Goal: Task Accomplishment & Management: Complete application form

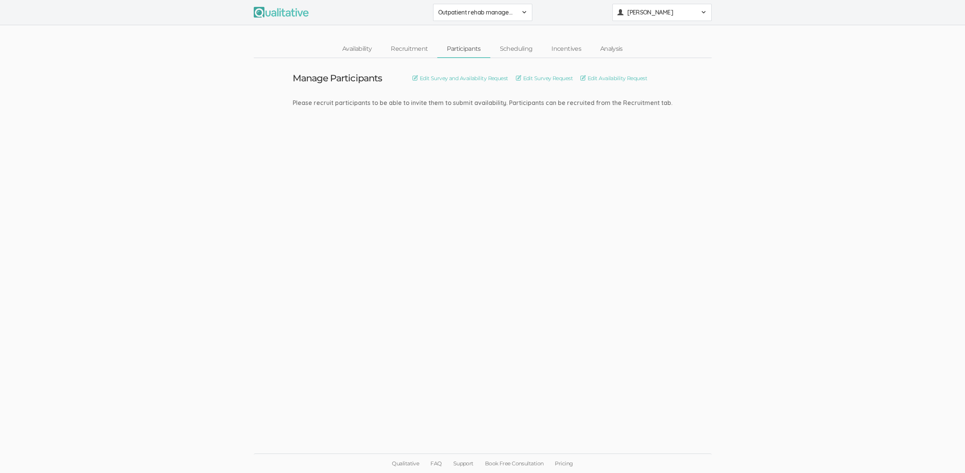
click at [675, 12] on span "[PERSON_NAME]" at bounding box center [661, 12] width 69 height 9
click at [474, 271] on ui-view "Manage Participants Edit Survey and Availability Request Edit Survey Request Ed…" at bounding box center [482, 236] width 965 height 357
click at [683, 16] on span "[PERSON_NAME]" at bounding box center [661, 12] width 69 height 9
click at [662, 81] on link "Project Settings" at bounding box center [662, 76] width 98 height 16
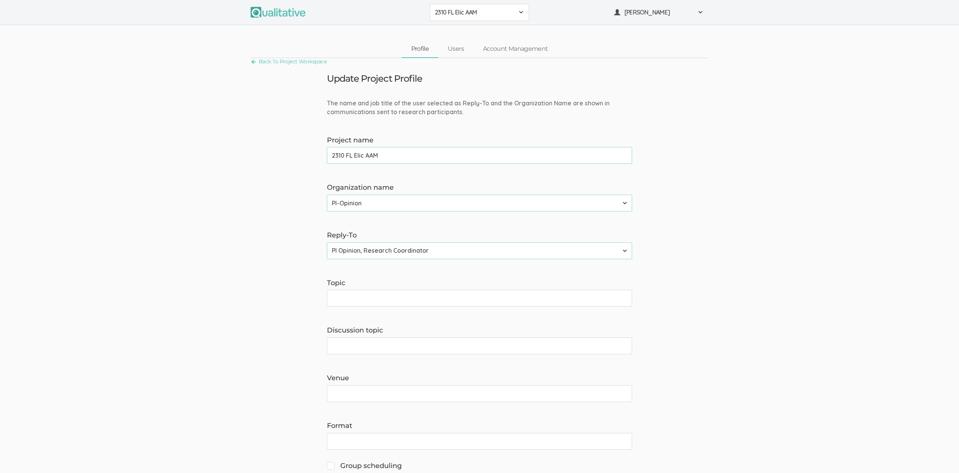
click at [478, 14] on span "2310 FL Elic AAM" at bounding box center [474, 12] width 79 height 9
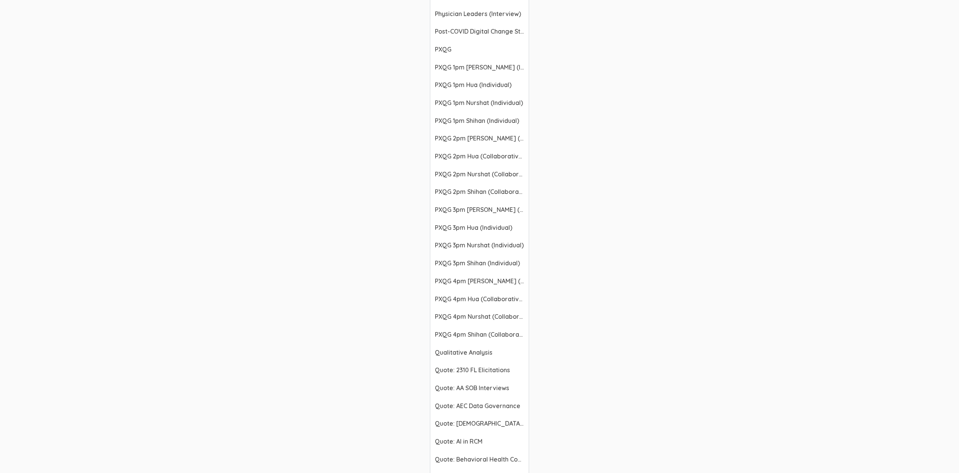
scroll to position [806, 0]
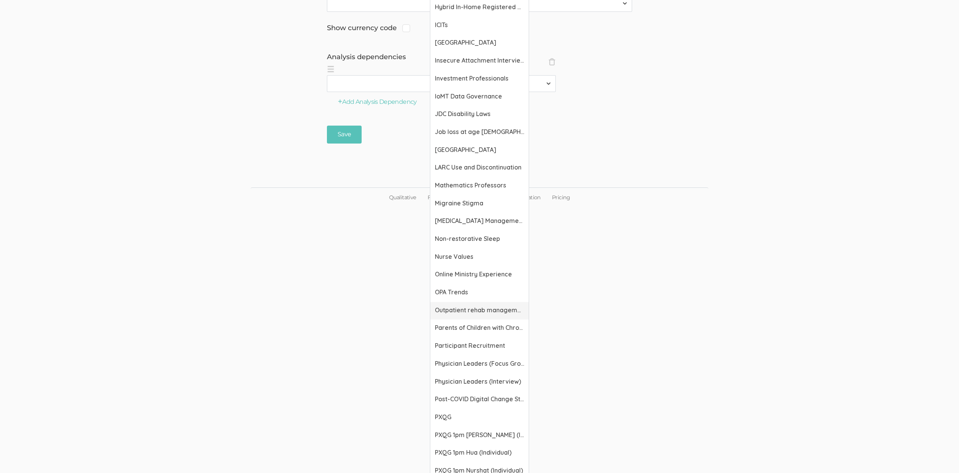
click at [490, 311] on span "Outpatient rehab management of no shows and cancellations" at bounding box center [479, 310] width 89 height 9
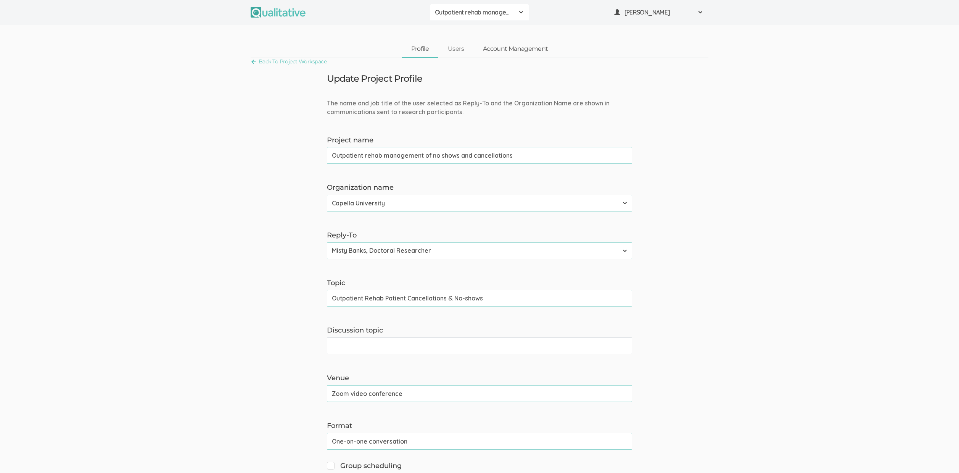
click at [515, 48] on link "Account Management" at bounding box center [515, 49] width 84 height 16
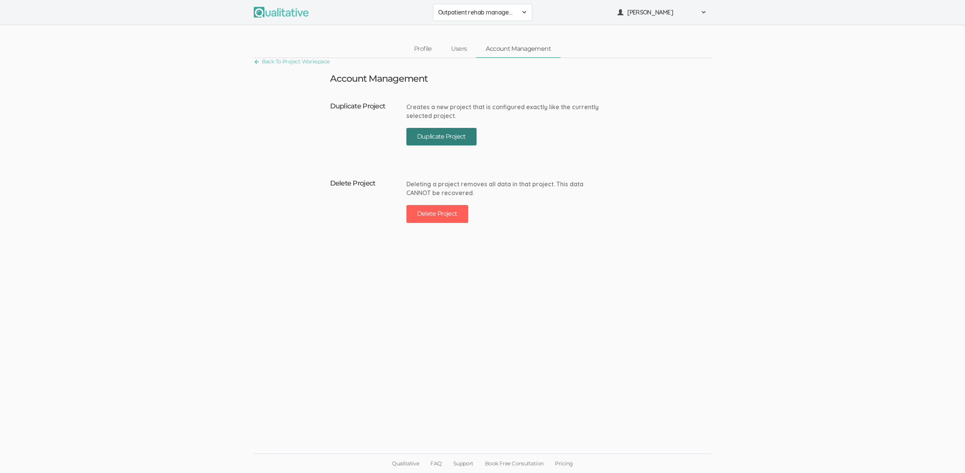
click at [451, 134] on button "Duplicate Project" at bounding box center [441, 137] width 70 height 18
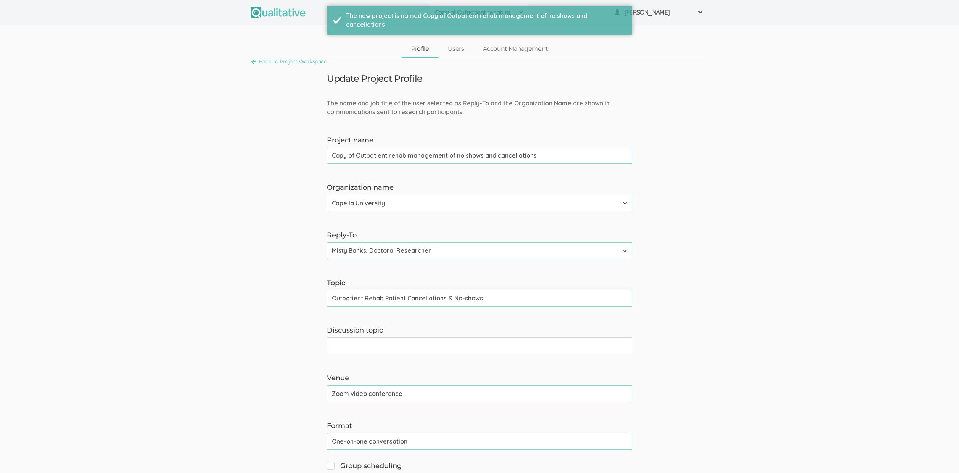
drag, startPoint x: 356, startPoint y: 156, endPoint x: 271, endPoint y: 150, distance: 85.2
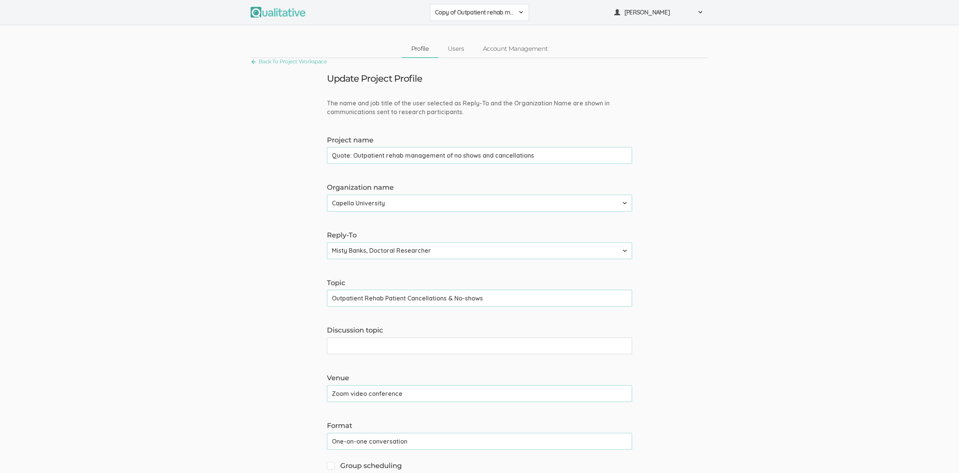
type input "Quote: Outpatient rehab management of no shows and cancellations"
click at [390, 209] on select "Adler University Alliant International University Bournemouth University Califo…" at bounding box center [479, 203] width 305 height 17
select select "45"
click at [327, 195] on select "Adler University Alliant International University Bournemouth University Califo…" at bounding box center [479, 203] width 305 height 17
click at [387, 249] on select "Neal Samarakkody, Founder Neal Samarakkody, Founder - Samarakkody Qualitative A…" at bounding box center [479, 250] width 305 height 17
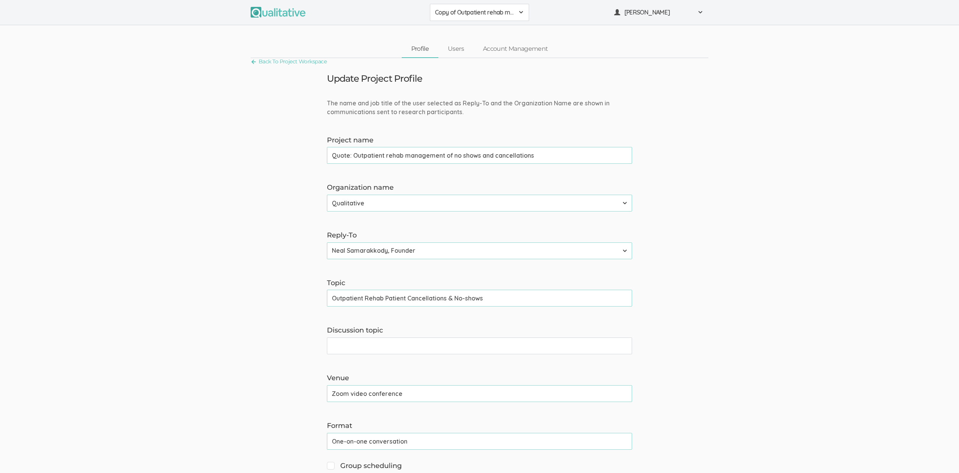
select select "3"
click at [327, 242] on select "Neal Samarakkody, Founder Neal Samarakkody, Founder - Samarakkody Qualitative A…" at bounding box center [479, 250] width 305 height 17
click at [373, 343] on input "Discussion topic" at bounding box center [479, 345] width 305 height 17
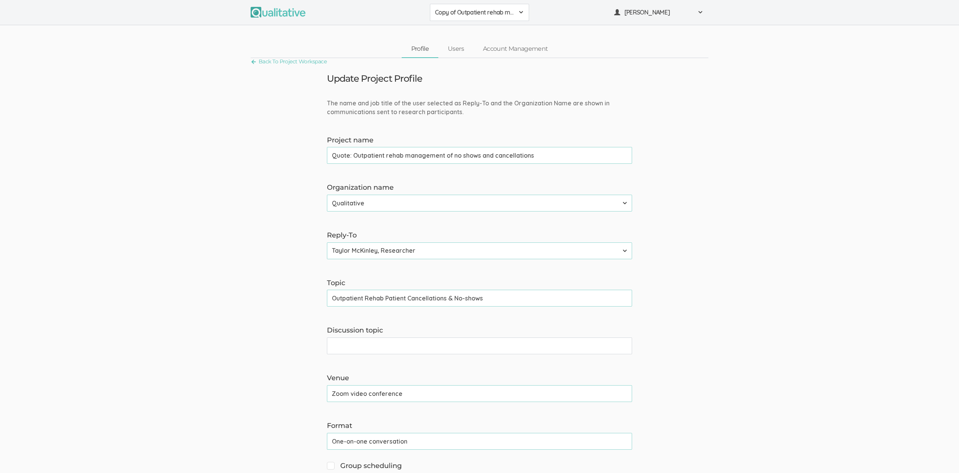
click at [437, 298] on input "Outpatient Rehab Patient Cancellations & No-shows" at bounding box center [479, 297] width 305 height 17
click at [466, 299] on input "Outpatient Rehab Patient Cancellations & No-shows" at bounding box center [479, 297] width 305 height 17
type input "Outpatient Rehab Patient Cancellations & No-Shows"
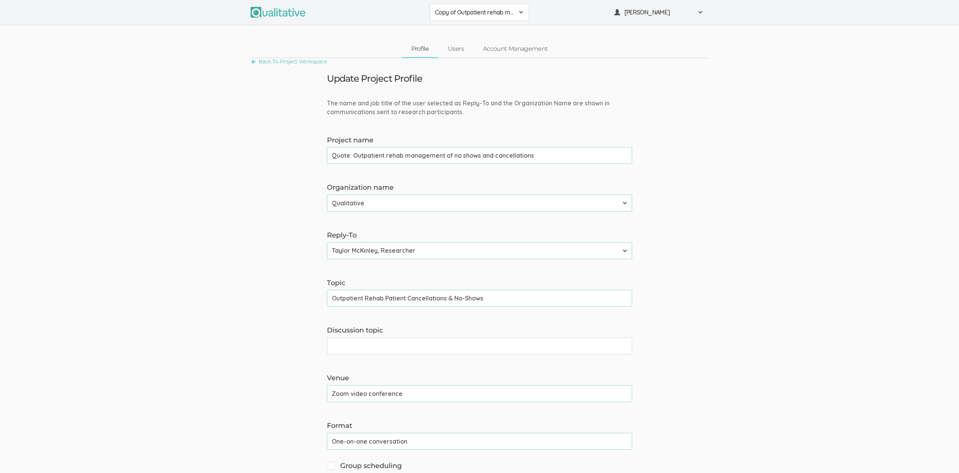
click at [410, 348] on input "Discussion topic" at bounding box center [479, 345] width 305 height 17
paste input "Outpatient Rehab Patient Cancellations & No-Shows"
click at [332, 348] on input "Outpatient Rehab Patient Cancellations & No-Shows" at bounding box center [479, 345] width 305 height 17
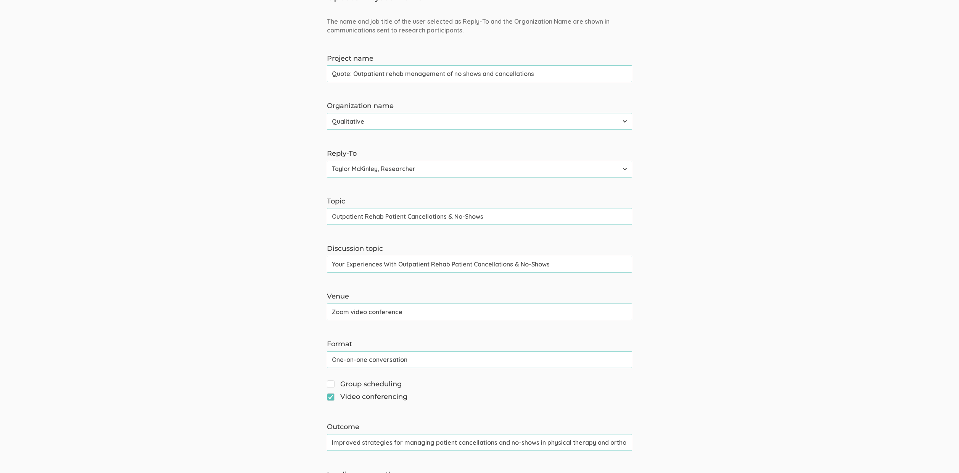
scroll to position [84, 0]
type input "Your Experiences With Outpatient Rehab Patient Cancellations & No-Shows"
drag, startPoint x: 384, startPoint y: 212, endPoint x: 500, endPoint y: 218, distance: 116.1
click at [500, 218] on input "Outpatient Rehab Patient Cancellations & No-Shows" at bounding box center [479, 213] width 305 height 17
click at [203, 310] on form "The name and job title of the user selected as Reply-To and the Organization Na…" at bounding box center [479, 439] width 959 height 850
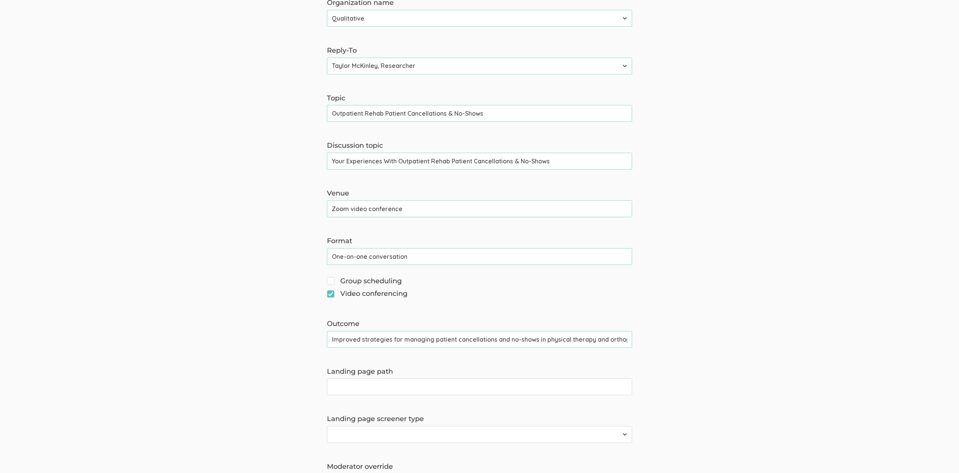
scroll to position [185, 0]
click at [344, 391] on input "Landing page path" at bounding box center [479, 386] width 305 height 17
paste input "Patient Cancellations & No-Shows"
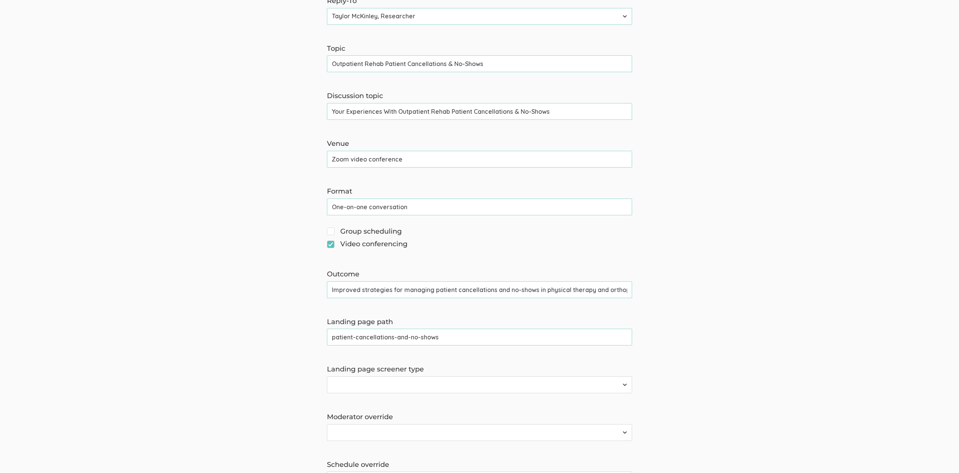
scroll to position [301, 0]
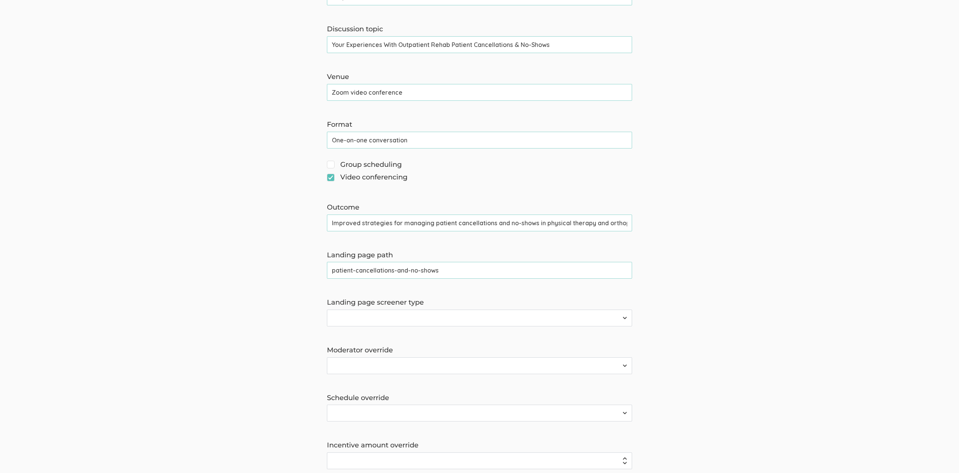
type input "patient-cancellations-and-no-shows"
click at [364, 319] on select "Survey Survey and Availability Request" at bounding box center [479, 317] width 305 height 17
select select "1"
click at [327, 309] on select "Survey Survey and Availability Request" at bounding box center [479, 317] width 305 height 17
click at [362, 367] on select "2310 FL Elic AAM 2310 FL Elic LTXF 2310 FL Elic WNHF 2310 FL Elicitations AA SO…" at bounding box center [479, 365] width 305 height 17
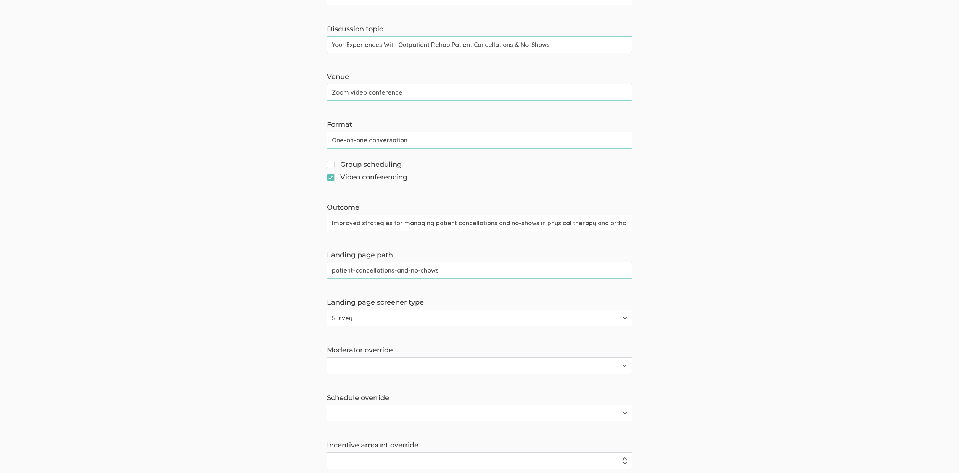
select select "63"
click at [327, 357] on select "2310 FL Elic AAM 2310 FL Elic LTXF 2310 FL Elic WNHF 2310 FL Elicitations AA SO…" at bounding box center [479, 365] width 305 height 17
click at [375, 410] on select "2310 FL Elic AAM 2310 FL Elic LTXF 2310 FL Elic WNHF 2310 FL Elicitations AA SO…" at bounding box center [479, 412] width 305 height 17
select select "63"
click at [327, 404] on select "2310 FL Elic AAM 2310 FL Elic LTXF 2310 FL Elic WNHF 2310 FL Elicitations AA SO…" at bounding box center [479, 412] width 305 height 17
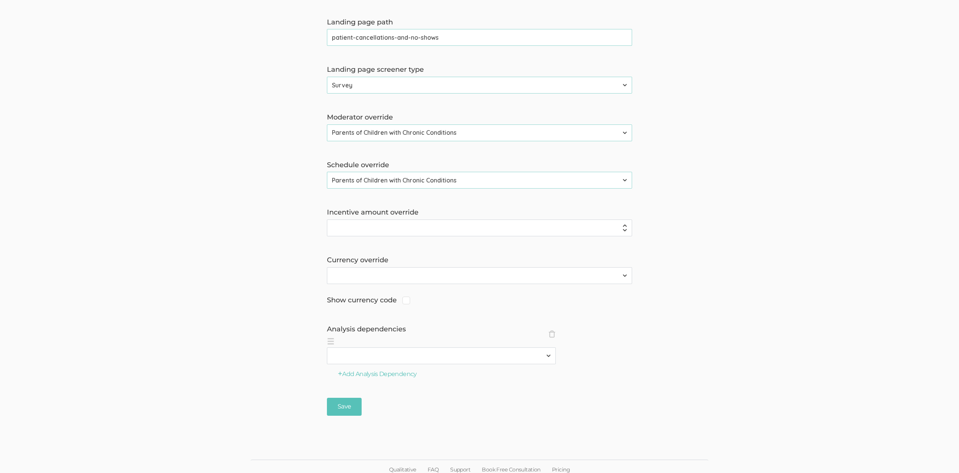
scroll to position [539, 0]
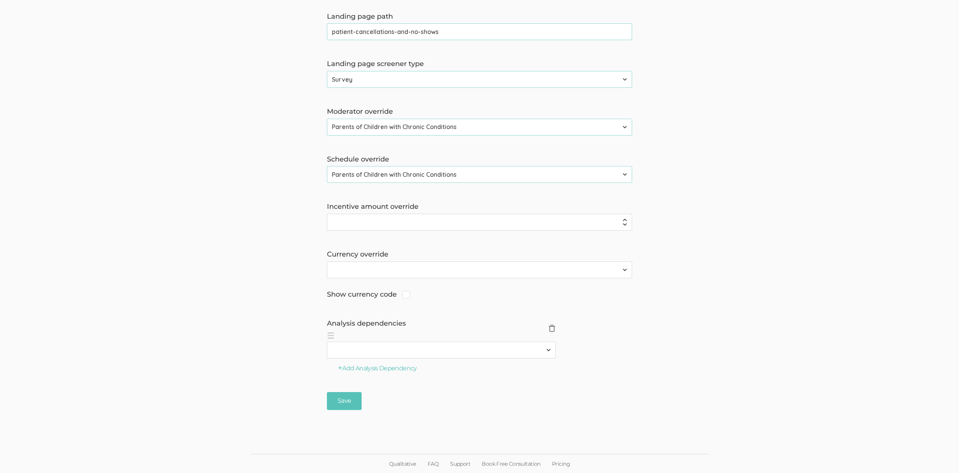
click at [554, 323] on label "Analysis dependencies" at bounding box center [479, 323] width 305 height 10
click at [553, 328] on span "×" at bounding box center [552, 328] width 8 height 8
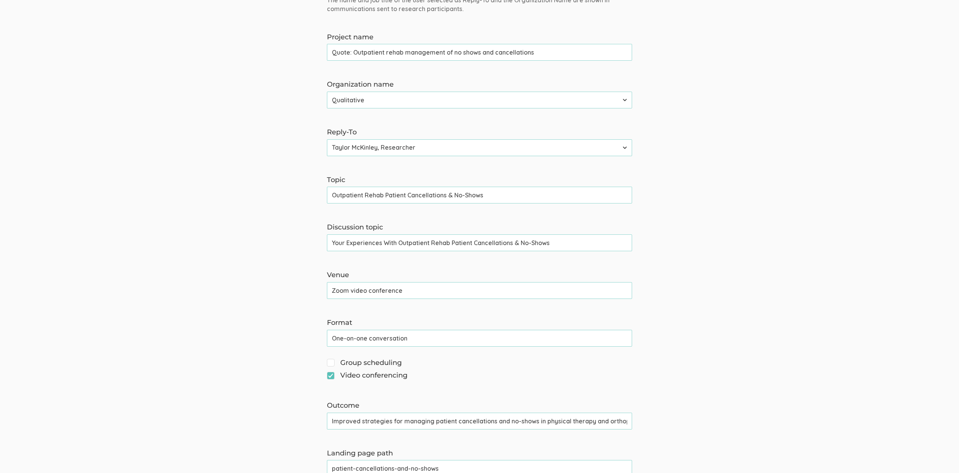
scroll to position [505, 0]
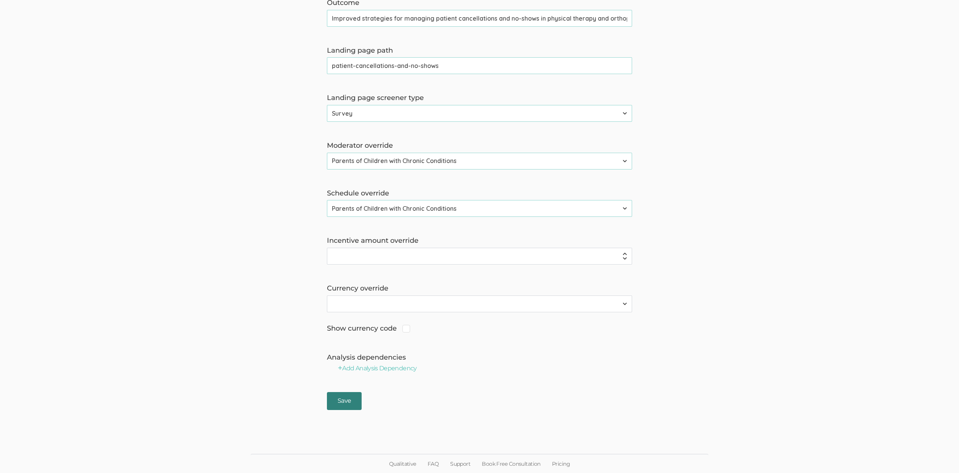
click at [346, 397] on input "Save" at bounding box center [344, 401] width 35 height 18
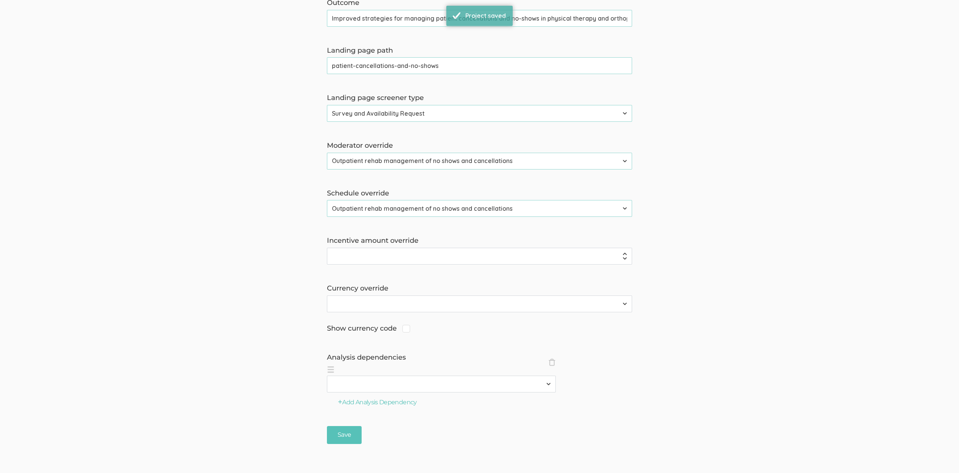
scroll to position [0, 0]
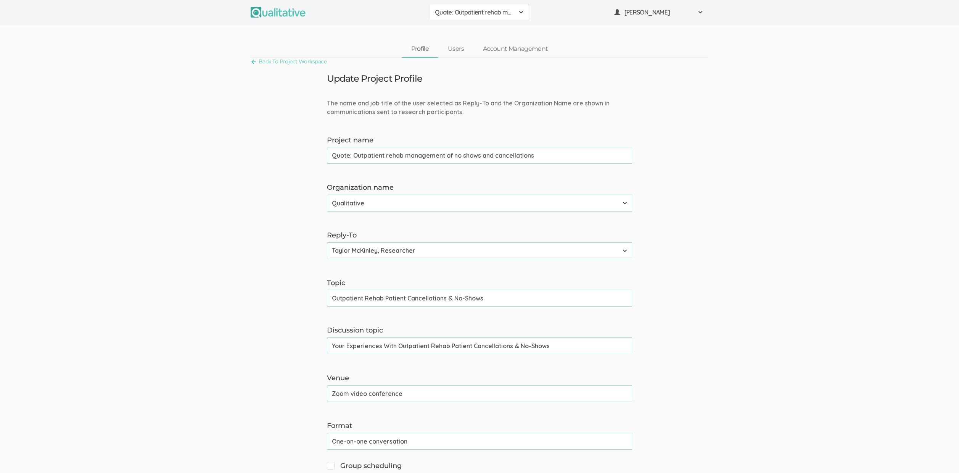
click at [457, 11] on span "Quote: Outpatient rehab management of no shows and cancellations" at bounding box center [474, 12] width 79 height 9
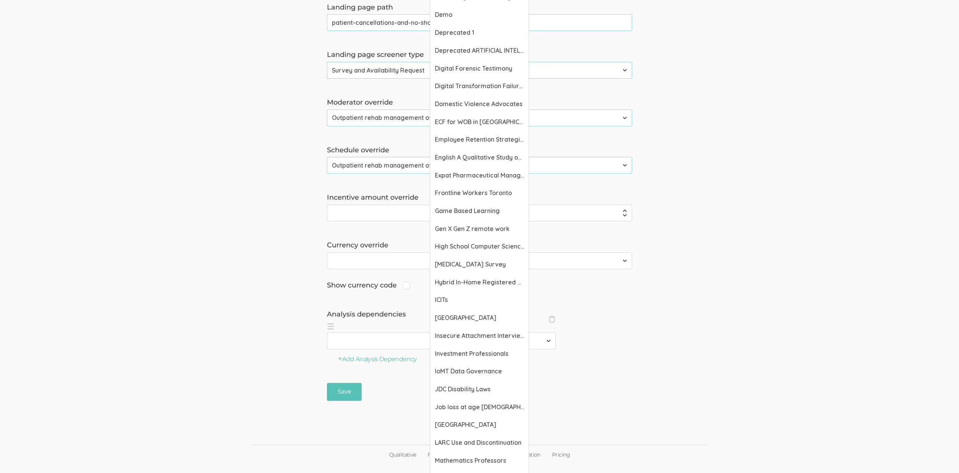
scroll to position [669, 0]
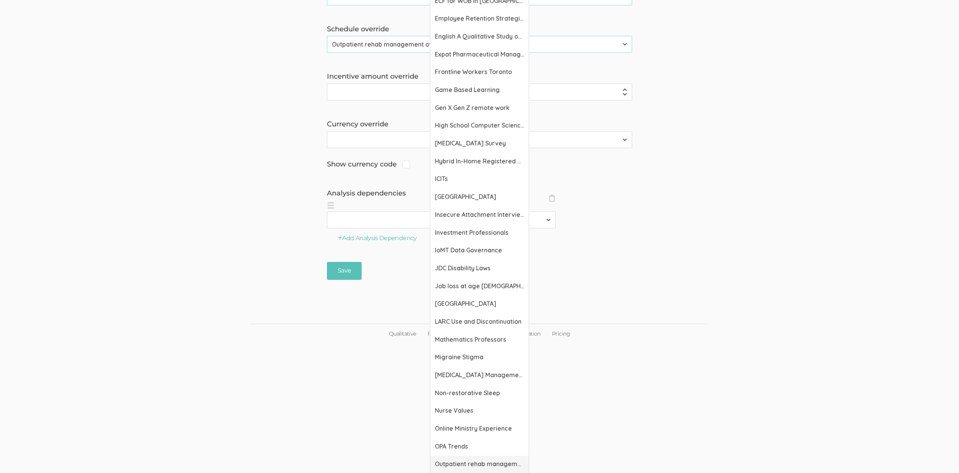
click at [464, 461] on span "Outpatient rehab management of no shows and cancellations" at bounding box center [479, 463] width 89 height 9
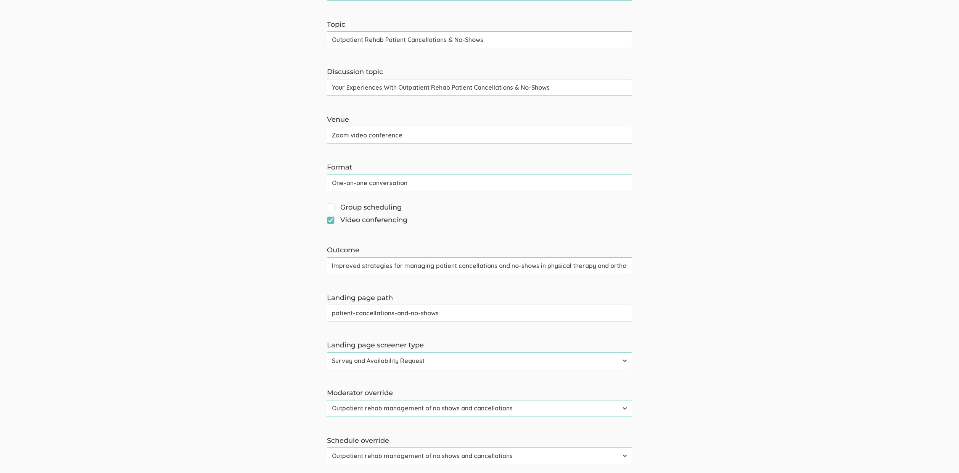
scroll to position [0, 0]
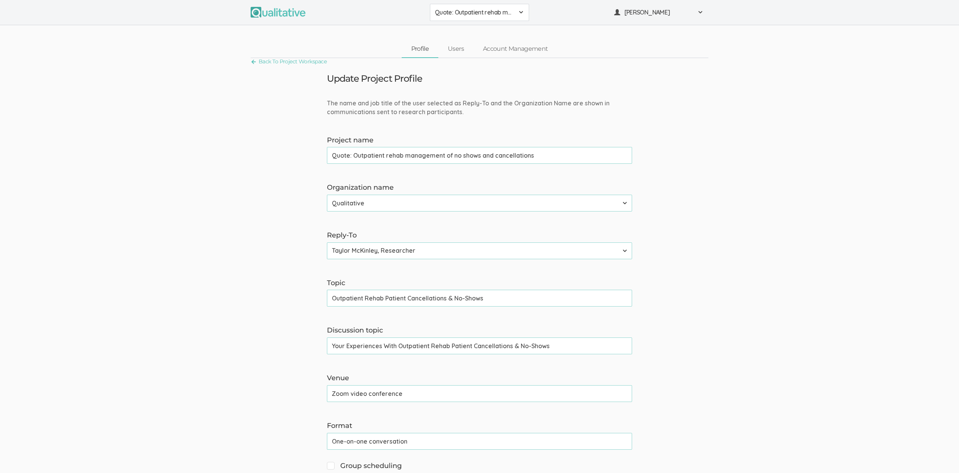
click at [423, 298] on input "Outpatient Rehab Patient Cancellations & No-Shows" at bounding box center [479, 297] width 305 height 17
drag, startPoint x: 744, startPoint y: 280, endPoint x: 738, endPoint y: 279, distance: 6.1
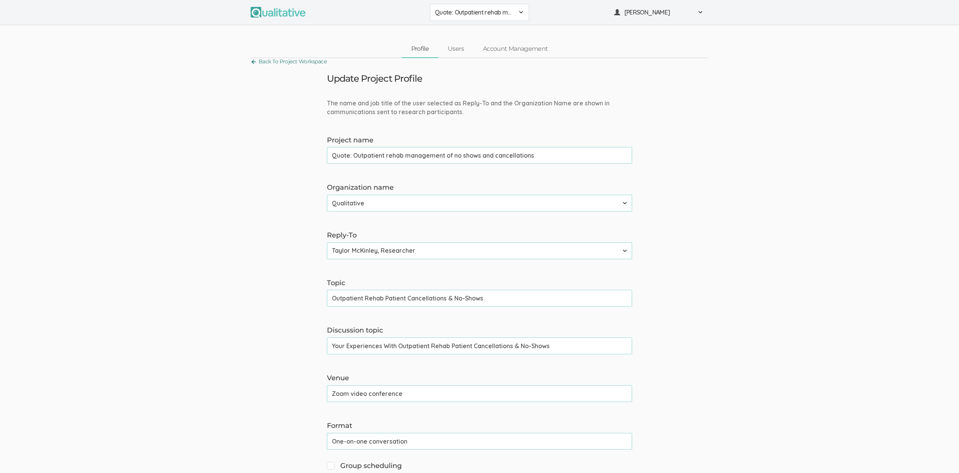
click at [286, 63] on link "Back To Project Workspace" at bounding box center [289, 61] width 76 height 10
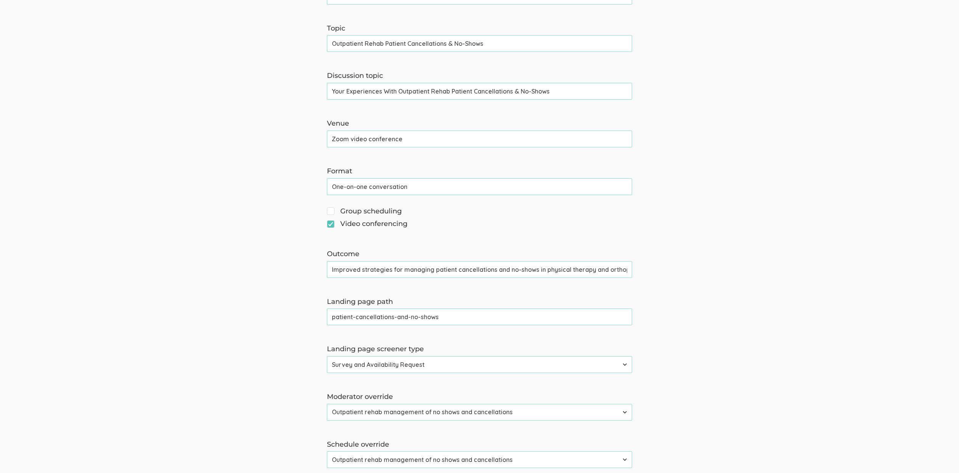
scroll to position [374, 0]
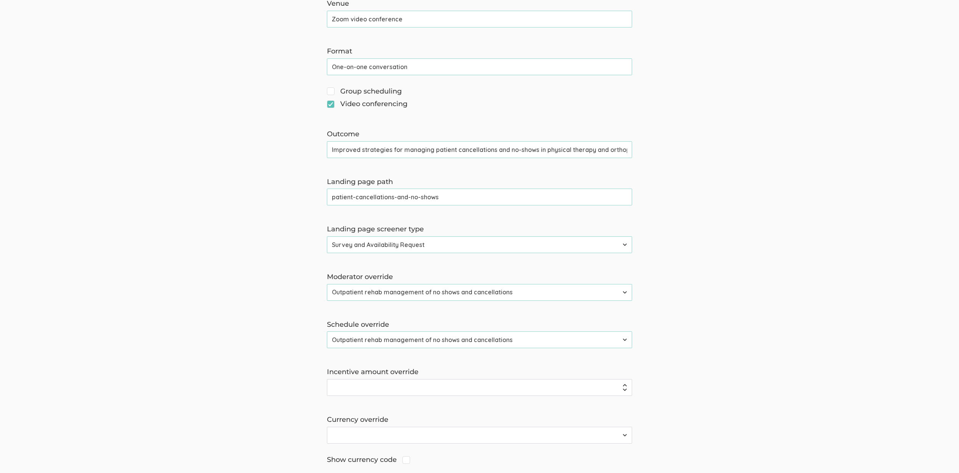
click at [350, 200] on input "patient-cancellations-and-no-shows" at bounding box center [479, 196] width 305 height 17
click at [156, 290] on form "The name and job title of the user selected as Reply-To and the Organization Na…" at bounding box center [479, 150] width 959 height 850
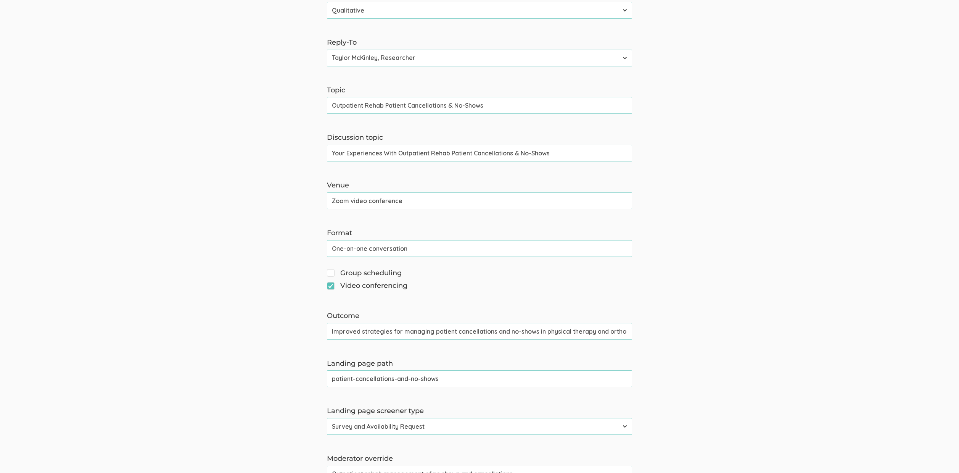
scroll to position [0, 0]
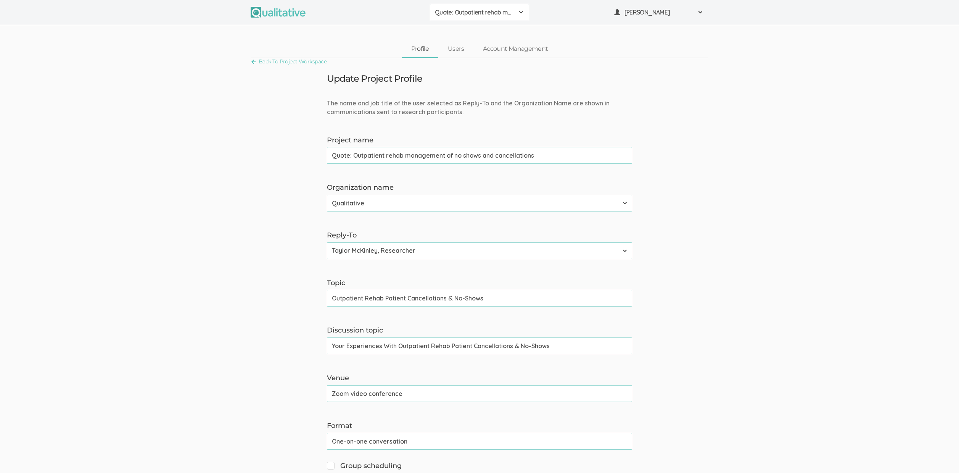
drag, startPoint x: 386, startPoint y: 297, endPoint x: 299, endPoint y: 301, distance: 86.7
type input "Patient Cancellations & No-Shows"
click at [451, 349] on input "Your Experiences With Outpatient Rehab Patient Cancellations & No-Shows" at bounding box center [479, 345] width 305 height 17
click at [452, 345] on input "Your Experiences With Outpatient Rehab Patient Cancellations & No-Shows" at bounding box center [479, 345] width 305 height 17
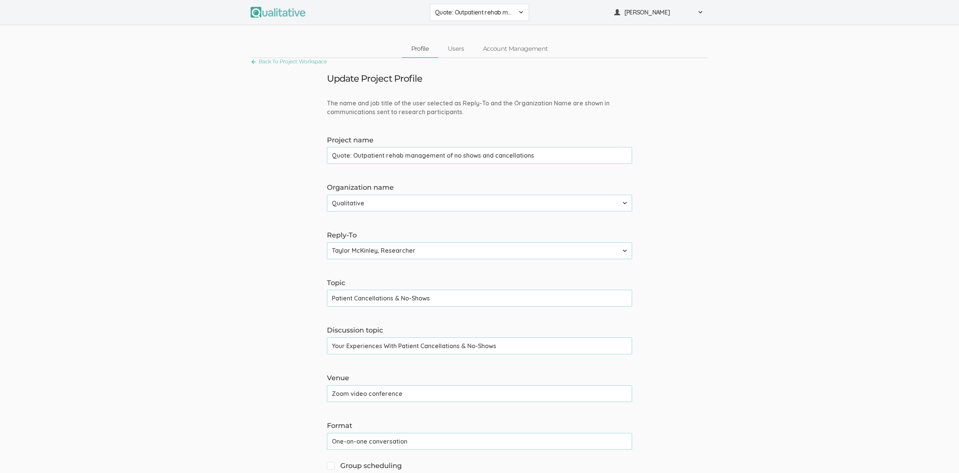
type input "Your Experiences With Patient Cancellations & No-Shows"
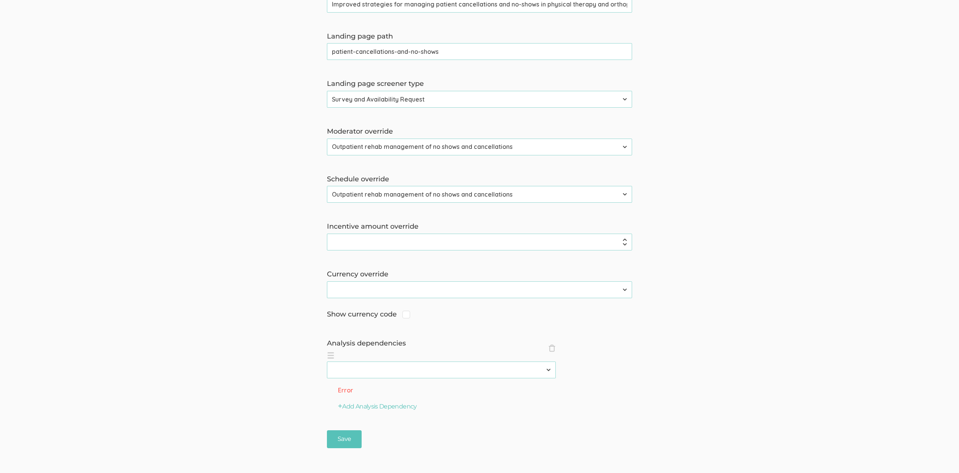
scroll to position [558, 0]
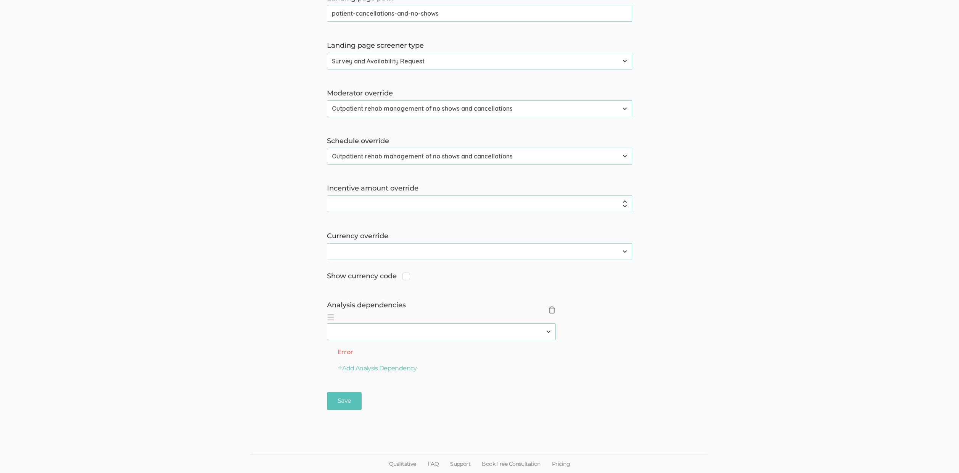
click at [553, 310] on span "×" at bounding box center [552, 310] width 8 height 8
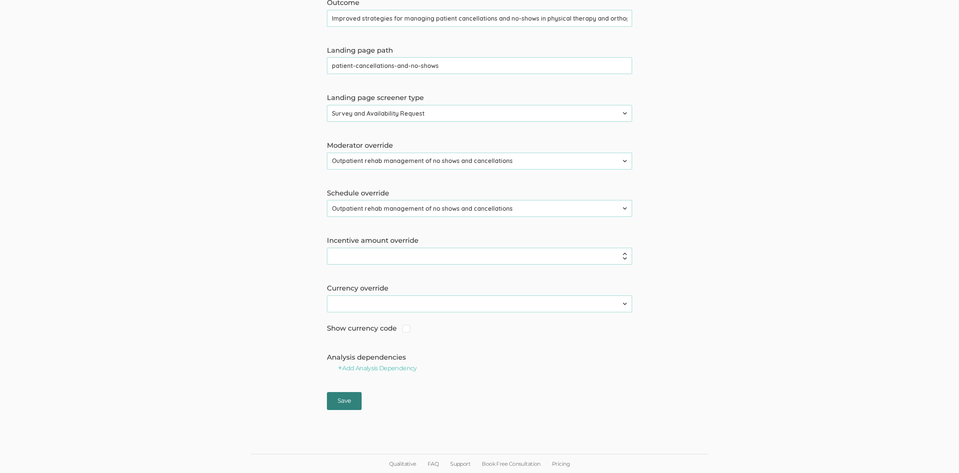
click at [349, 398] on input "Save" at bounding box center [344, 401] width 35 height 18
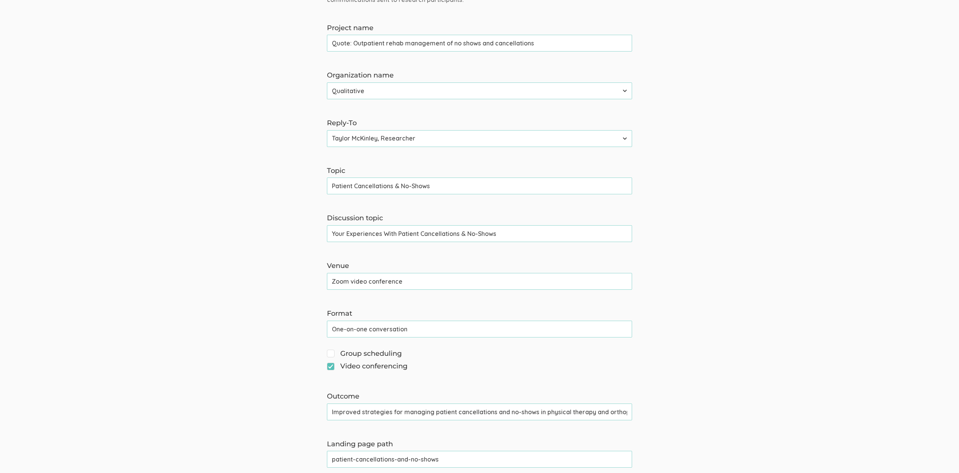
scroll to position [0, 0]
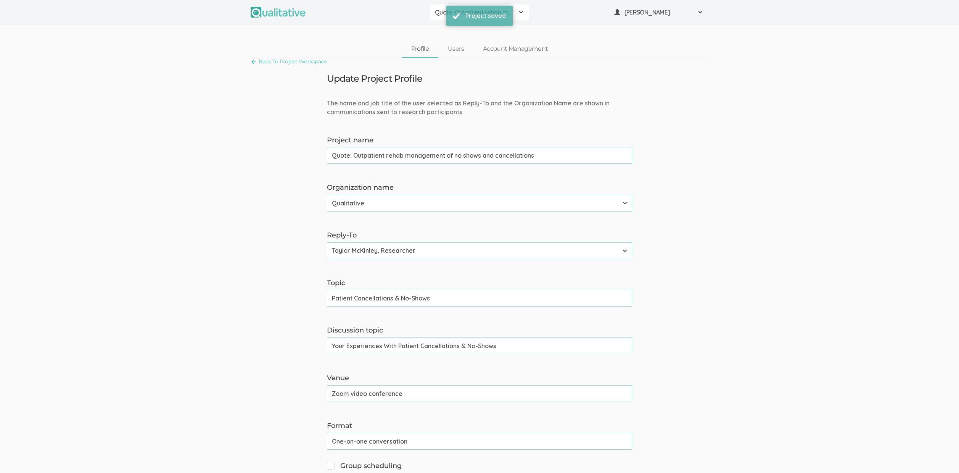
click at [384, 296] on input "Patient Cancellations & No-Shows" at bounding box center [479, 297] width 305 height 17
click at [378, 298] on input "Patient Cancellations & No-Shows" at bounding box center [479, 297] width 305 height 17
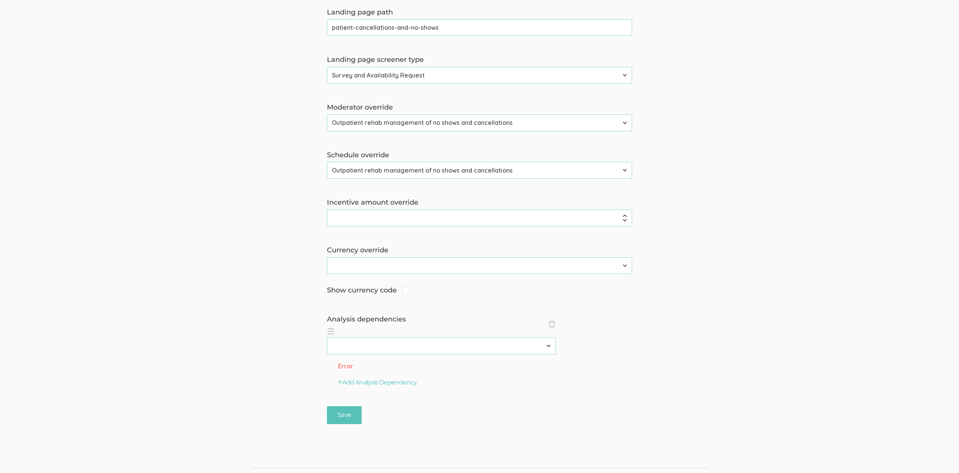
scroll to position [558, 0]
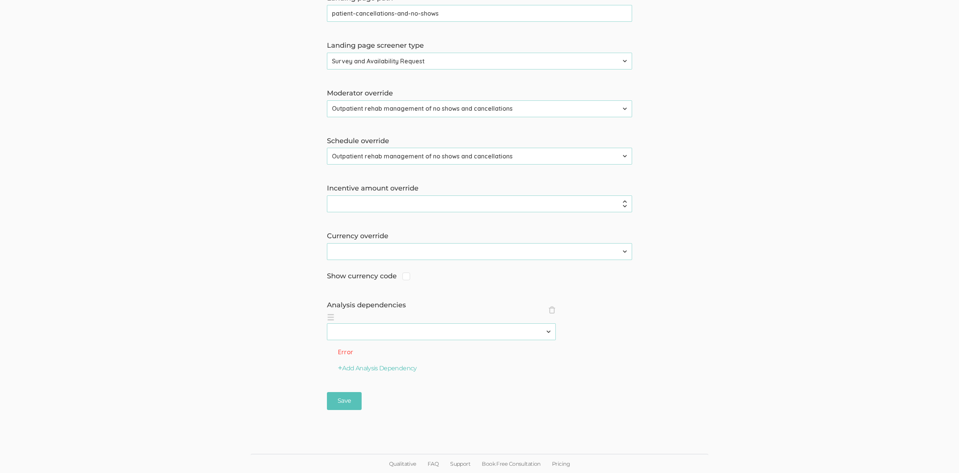
click at [547, 312] on li "× Close analysisDependencies 2310 FL Elic AAM 2310 FL Elic LTXF 2310 FL Elic WN…" at bounding box center [441, 326] width 229 height 28
click at [554, 310] on span "×" at bounding box center [552, 310] width 8 height 8
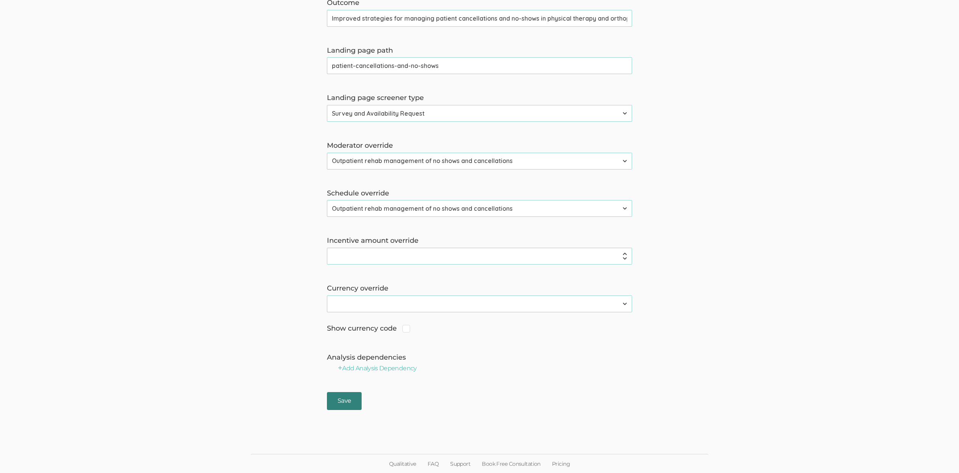
drag, startPoint x: 333, startPoint y: 401, endPoint x: 338, endPoint y: 400, distance: 5.6
click at [333, 401] on input "Save" at bounding box center [344, 401] width 35 height 18
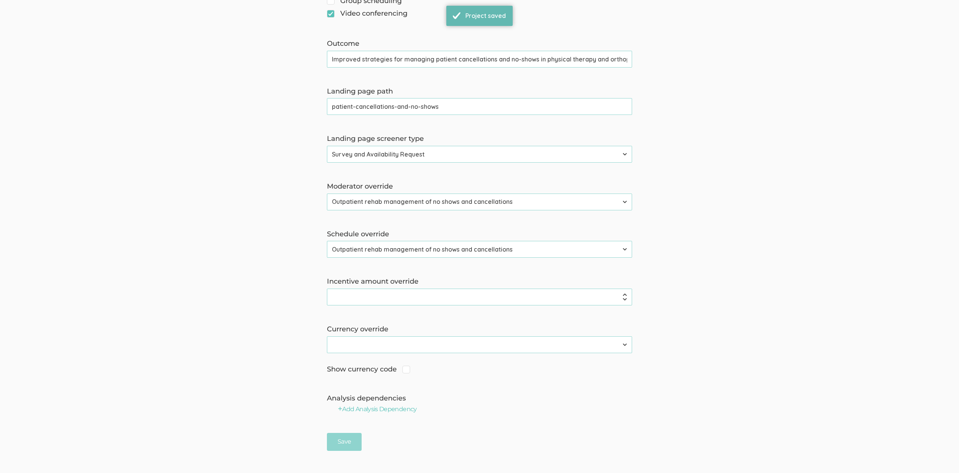
scroll to position [0, 0]
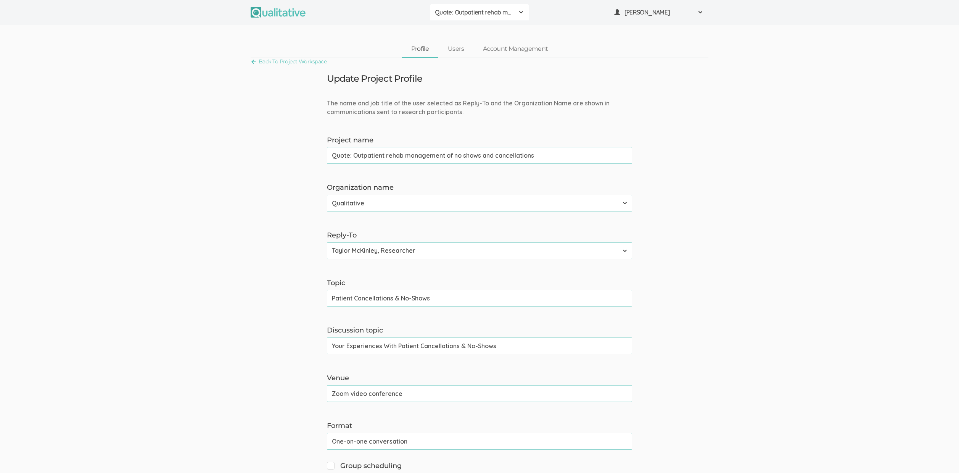
click at [398, 296] on input "Patient Cancellations & No-Shows" at bounding box center [479, 297] width 305 height 17
type input "Patient Cancellations And No-Shows"
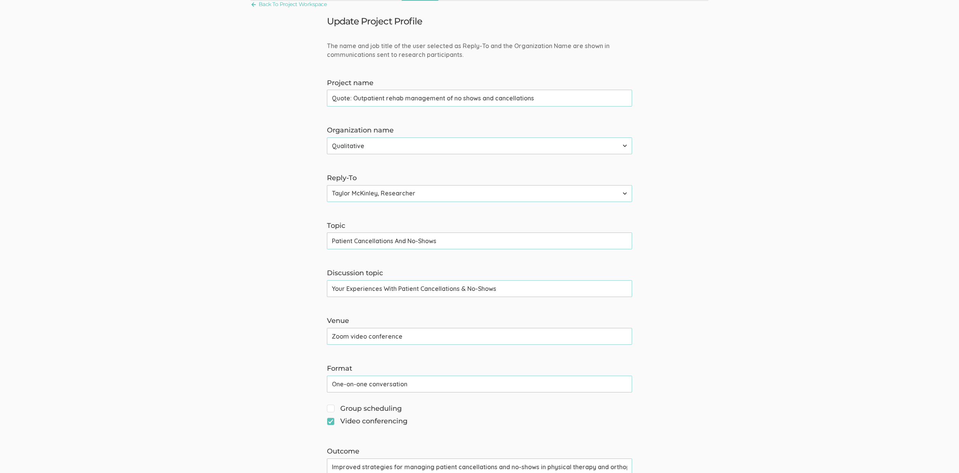
click at [463, 290] on input "Your Experiences With Patient Cancellations & No-Shows" at bounding box center [479, 288] width 305 height 17
click at [402, 241] on input "Patient Cancellations And No-Shows" at bounding box center [479, 240] width 305 height 17
click at [461, 288] on input "Your Experiences With Patient Cancellations & No-Shows" at bounding box center [479, 288] width 305 height 17
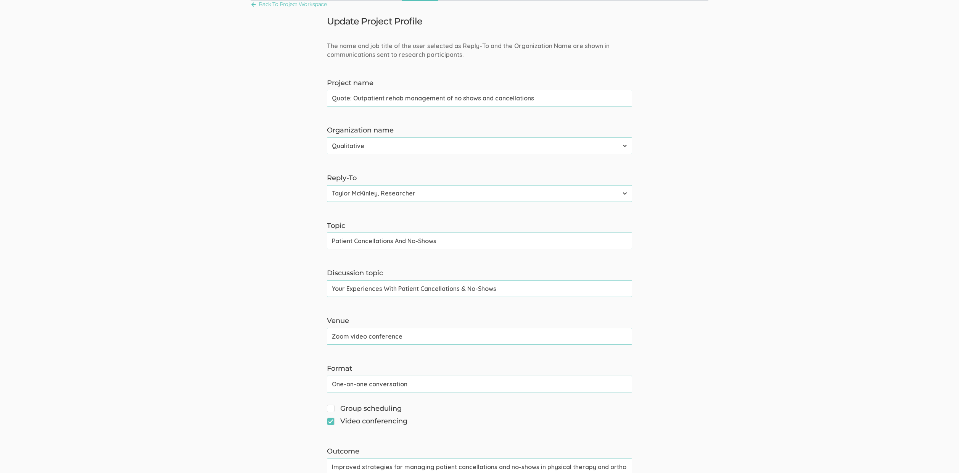
paste input "And"
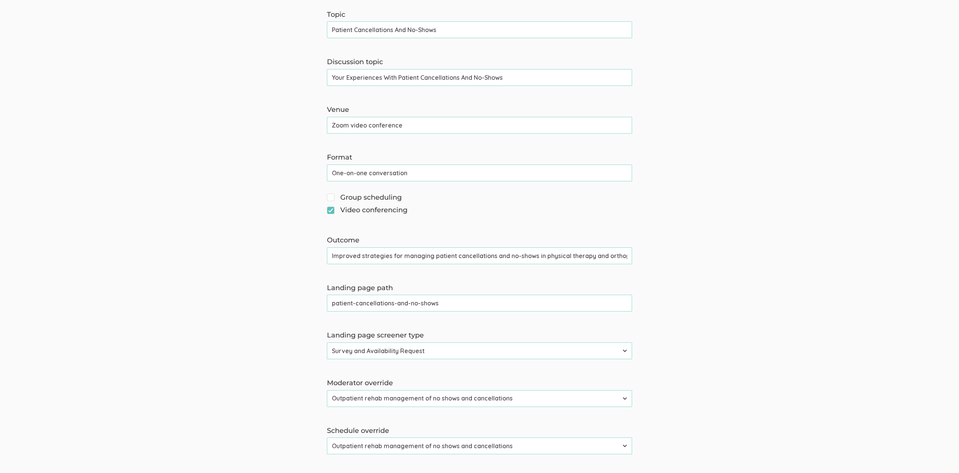
scroll to position [558, 0]
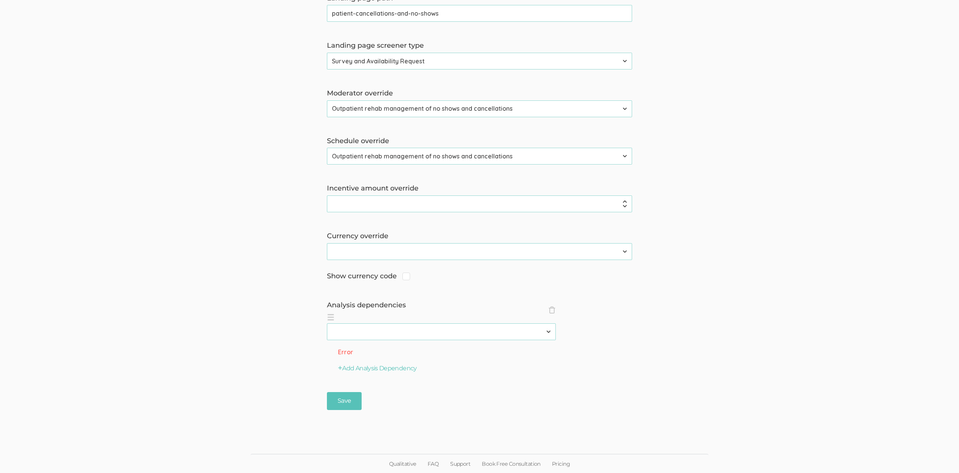
type input "Your Experiences With Patient Cancellations And No-Shows"
click at [548, 307] on label "Analysis dependencies" at bounding box center [479, 305] width 305 height 10
click at [550, 307] on span "×" at bounding box center [552, 310] width 8 height 8
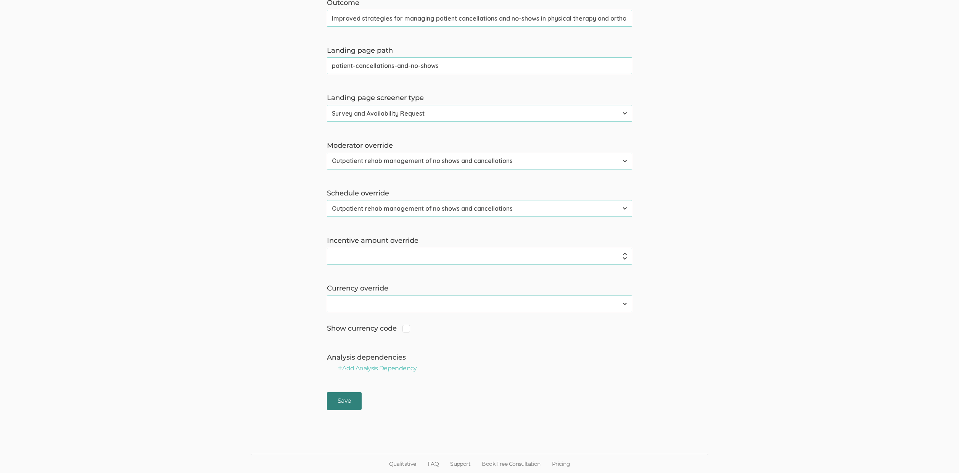
click at [351, 400] on input "Save" at bounding box center [344, 401] width 35 height 18
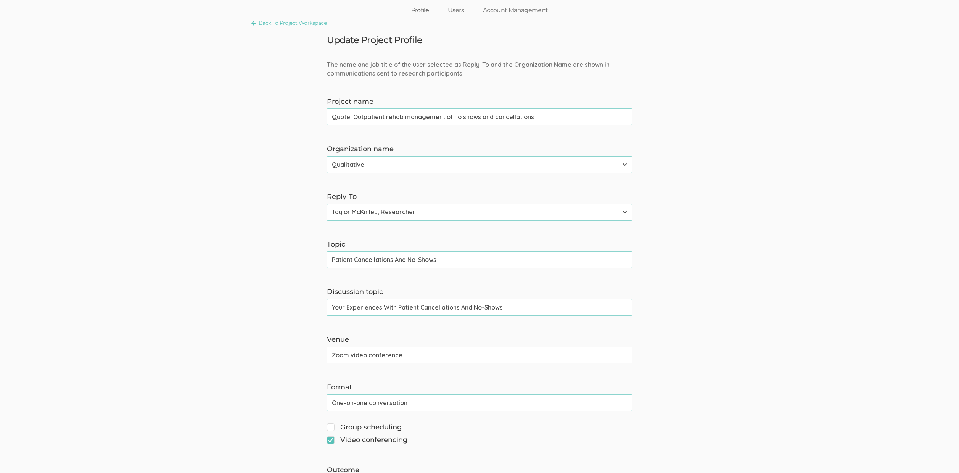
scroll to position [0, 0]
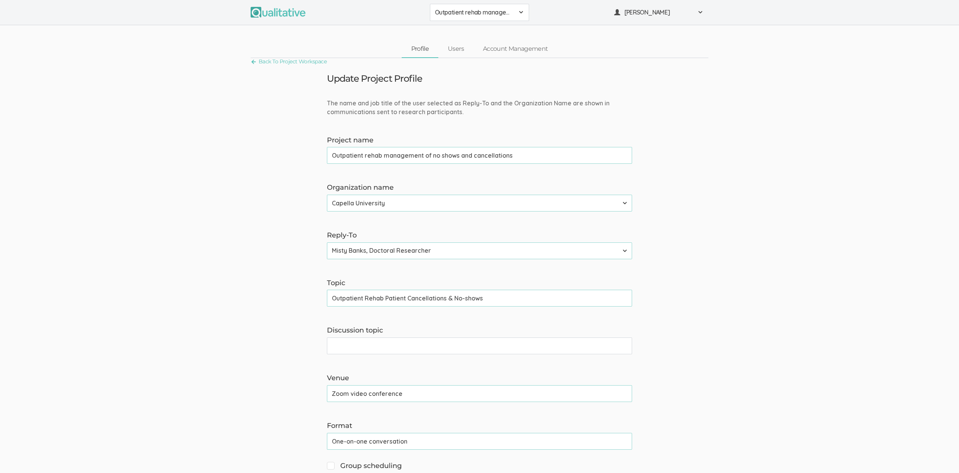
click at [423, 298] on input "Outpatient Rehab Patient Cancellations & No-shows" at bounding box center [479, 297] width 305 height 17
paste input "S"
type input "Outpatient Rehab Patient Cancellations & No-Shows"
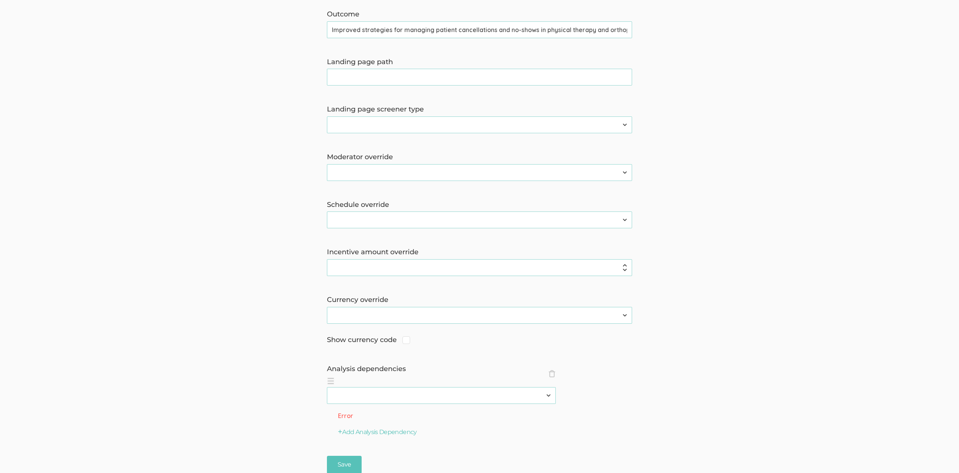
scroll to position [558, 0]
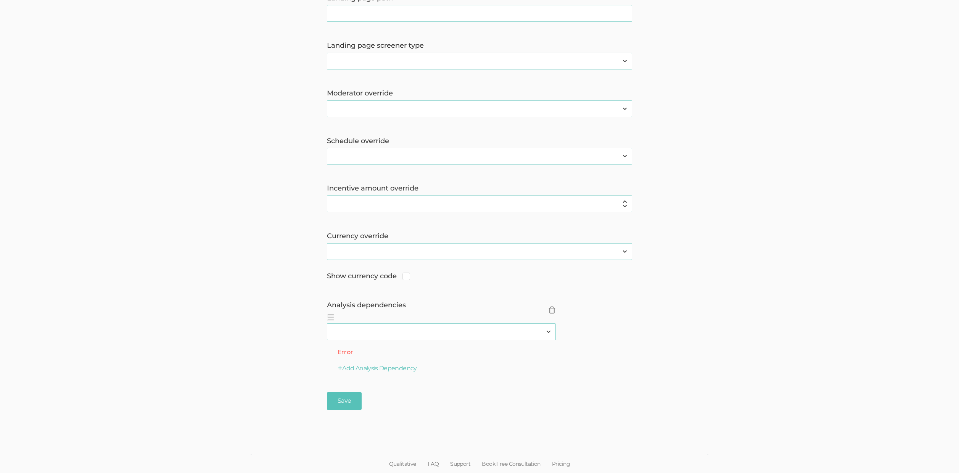
click at [551, 313] on span "×" at bounding box center [552, 310] width 8 height 8
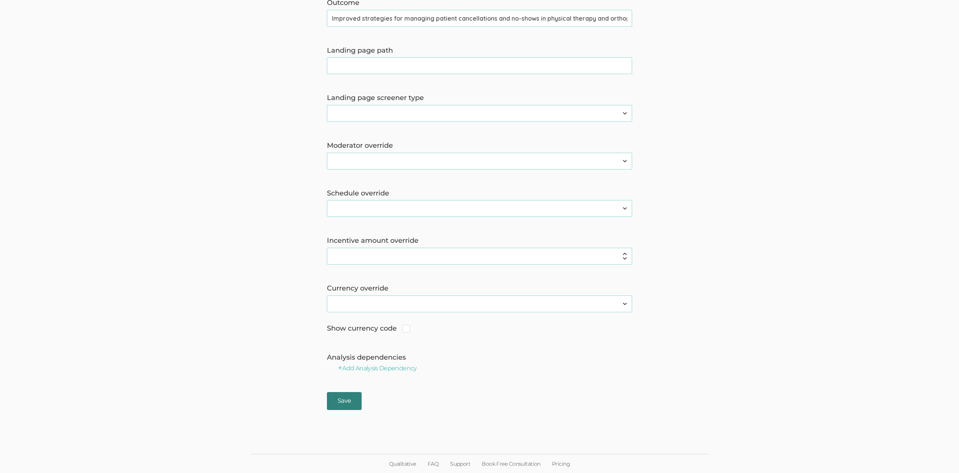
click at [345, 405] on input "Save" at bounding box center [344, 401] width 35 height 18
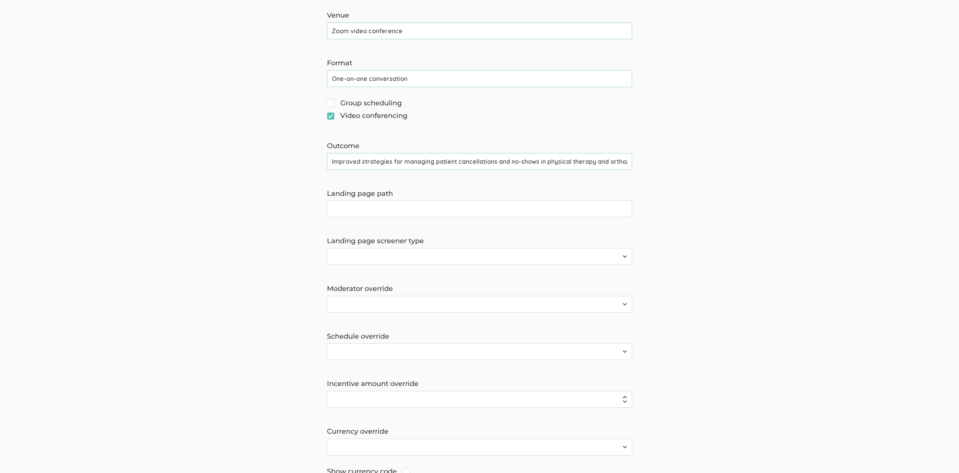
scroll to position [0, 0]
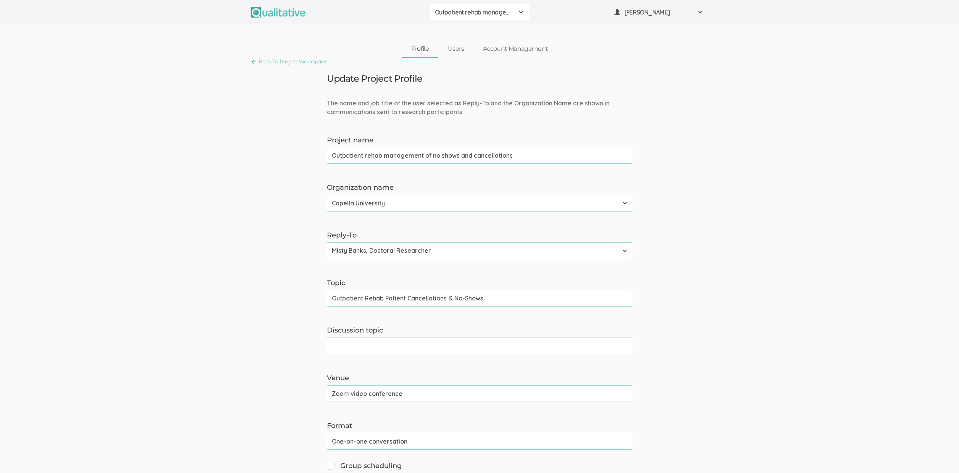
click at [381, 298] on input "Outpatient Rehab Patient Cancellations & No-Shows" at bounding box center [479, 297] width 305 height 17
paste input "text"
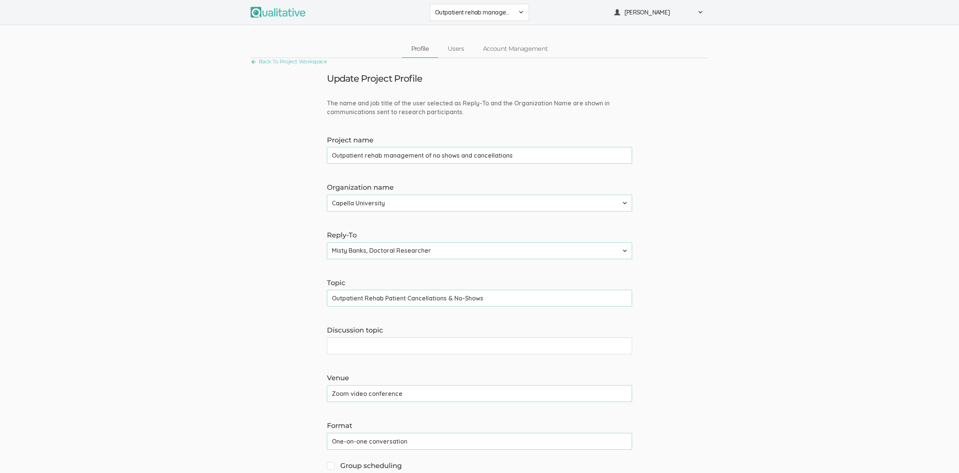
click at [371, 298] on input "Outpatient Rehab Patient Cancellations & No-Shows" at bounding box center [479, 297] width 305 height 17
type input "Patient Cancellations & No-Shows"
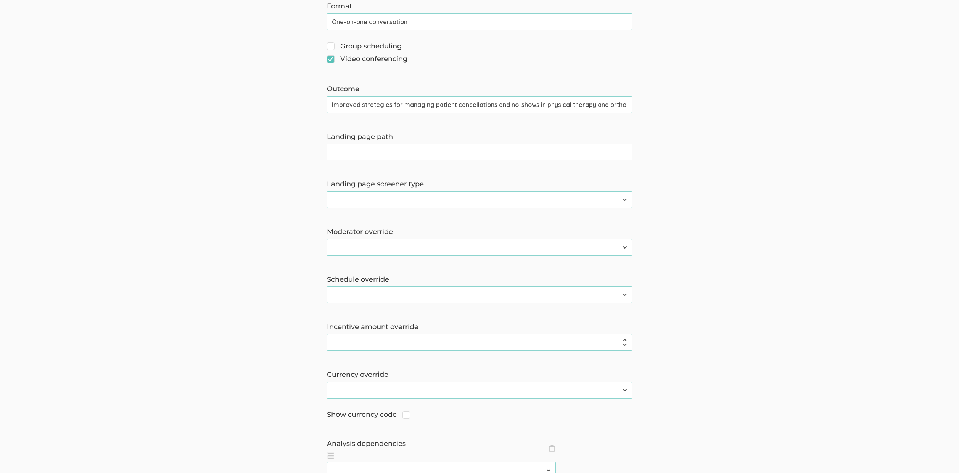
scroll to position [558, 0]
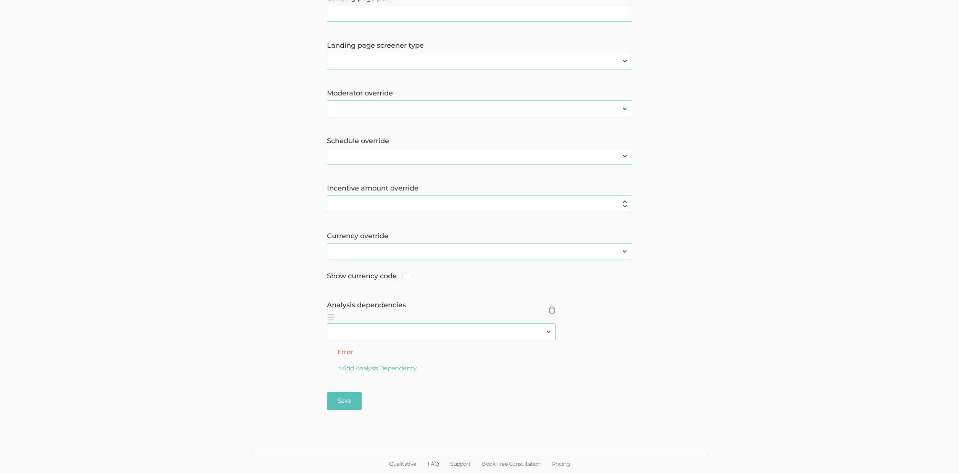
click at [555, 310] on span "×" at bounding box center [552, 310] width 8 height 8
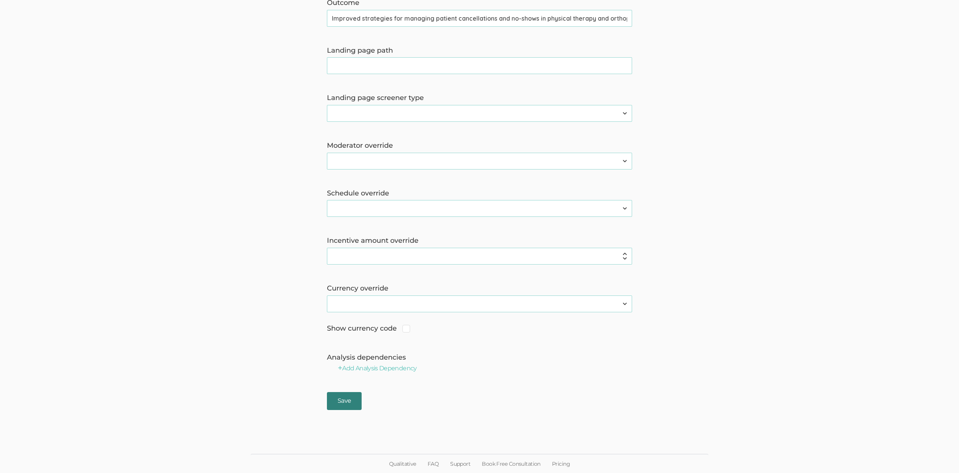
drag, startPoint x: 341, startPoint y: 394, endPoint x: 352, endPoint y: 393, distance: 10.7
click at [341, 395] on input "Save" at bounding box center [344, 401] width 35 height 18
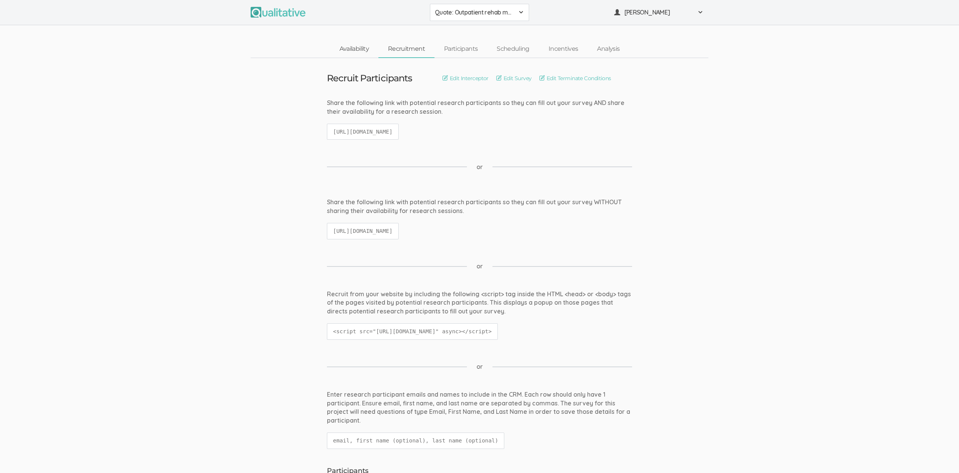
click at [350, 45] on link "Availability" at bounding box center [354, 49] width 48 height 16
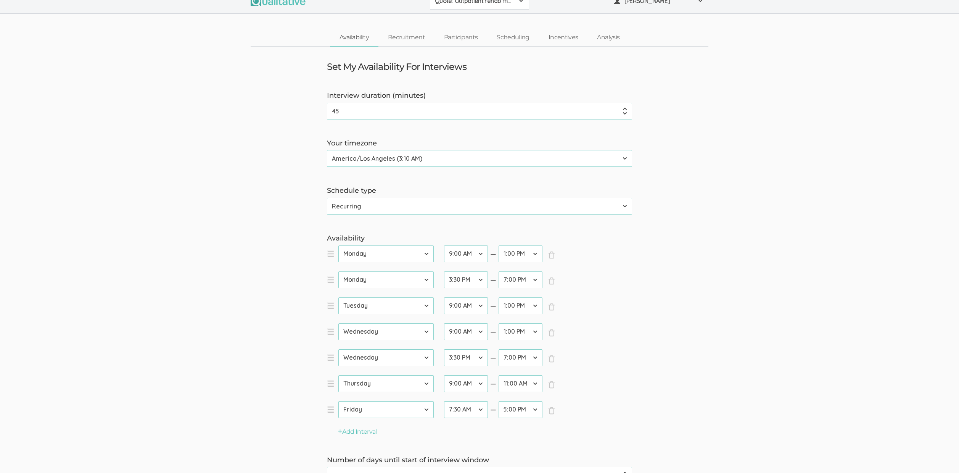
scroll to position [174, 0]
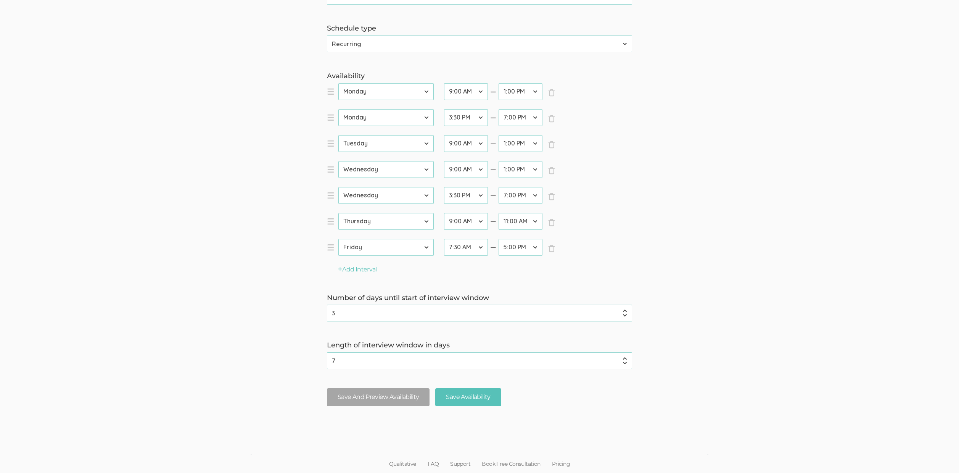
click at [625, 311] on input "3" at bounding box center [479, 312] width 305 height 17
type input "4"
click at [625, 311] on input "4" at bounding box center [479, 312] width 305 height 17
click at [456, 398] on input "Save Availability" at bounding box center [468, 397] width 66 height 18
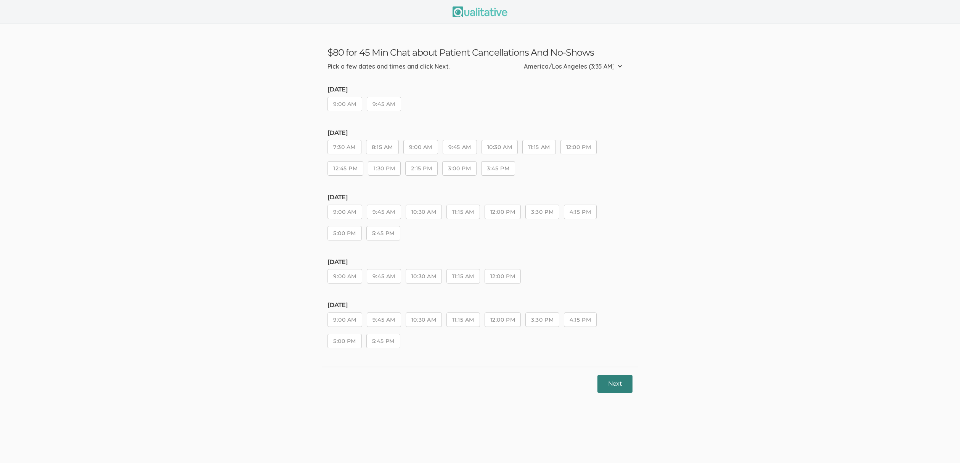
click at [605, 388] on button "Next" at bounding box center [615, 384] width 35 height 18
click at [546, 322] on button "3:30 PM" at bounding box center [543, 320] width 34 height 14
click at [614, 390] on button "Next" at bounding box center [615, 384] width 35 height 18
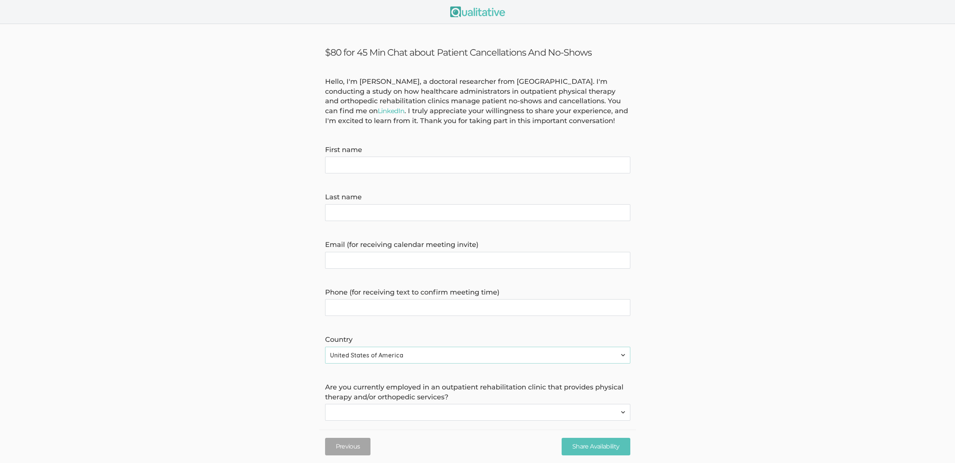
click at [243, 171] on form "Hello, I'm Misty Banks, a doctoral researcher from Capella University. I'm cond…" at bounding box center [477, 328] width 955 height 502
click at [123, 281] on form "Hello, I'm Misty Banks, a doctoral researcher from Capella University. I'm cond…" at bounding box center [477, 328] width 955 height 502
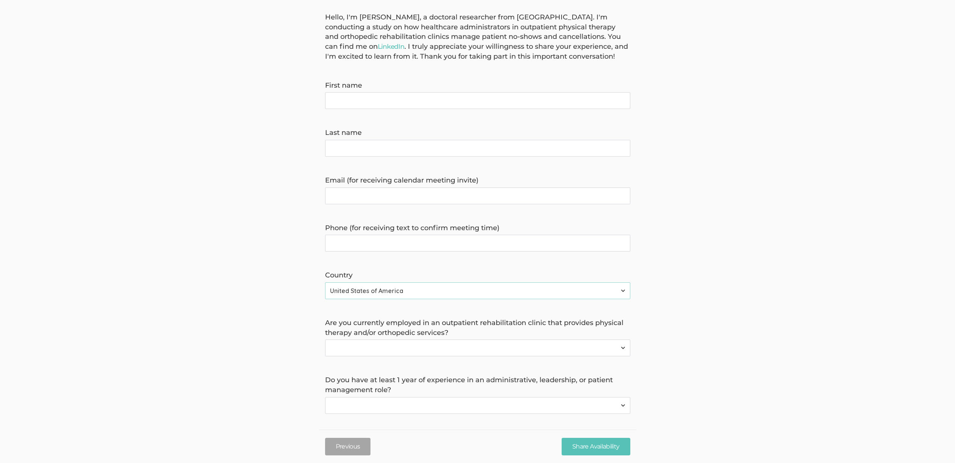
scroll to position [168, 0]
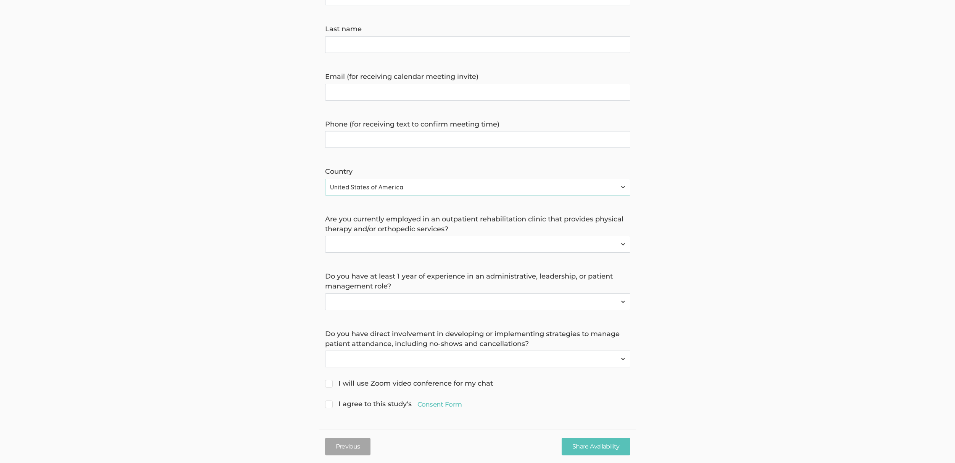
click at [383, 244] on select "Yes No" at bounding box center [477, 244] width 305 height 17
select select "0"
click at [325, 236] on select "Yes No" at bounding box center [477, 244] width 305 height 17
click at [384, 302] on select "Yes No" at bounding box center [477, 302] width 305 height 17
select select "0"
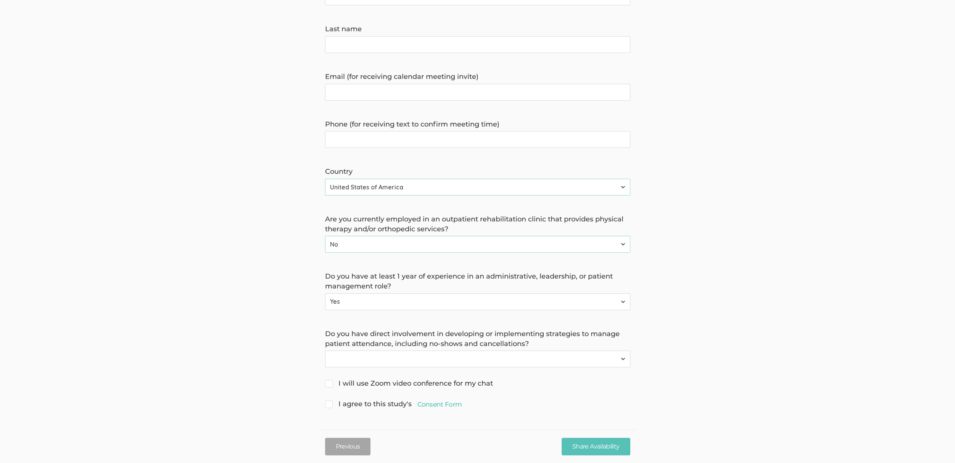
click at [325, 294] on select "Yes No" at bounding box center [477, 302] width 305 height 17
click at [362, 357] on select "Yes No" at bounding box center [477, 359] width 305 height 17
select select "0"
click at [325, 351] on select "Yes No" at bounding box center [477, 359] width 305 height 17
click at [435, 403] on link "Consent Form" at bounding box center [439, 404] width 45 height 9
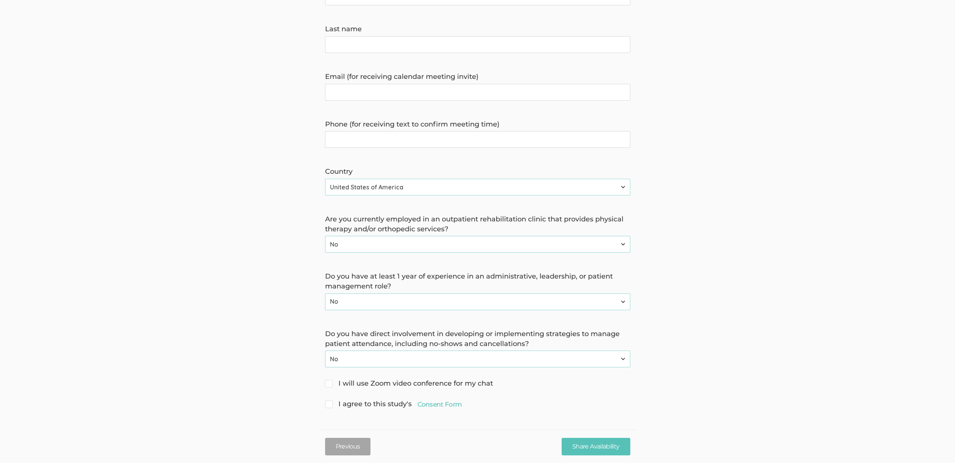
click at [190, 189] on form "Hello, I'm Misty Banks, a doctoral researcher from Capella University. I'm cond…" at bounding box center [477, 160] width 955 height 502
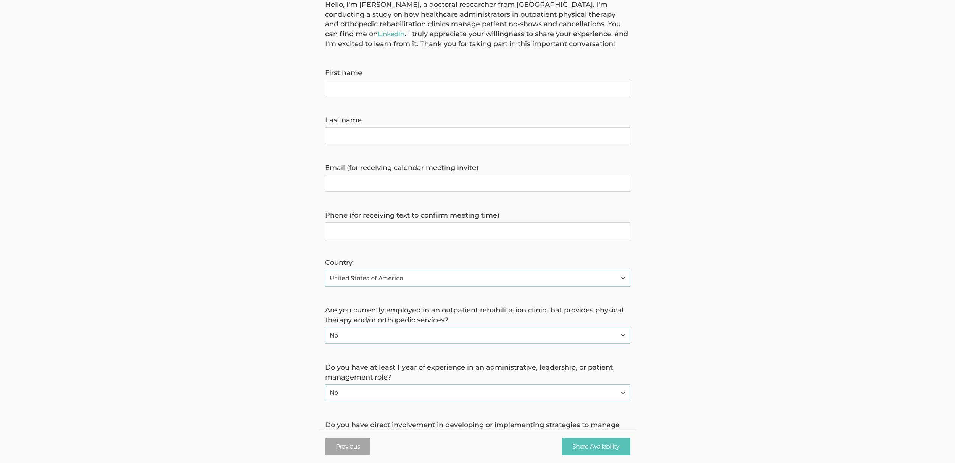
scroll to position [0, 0]
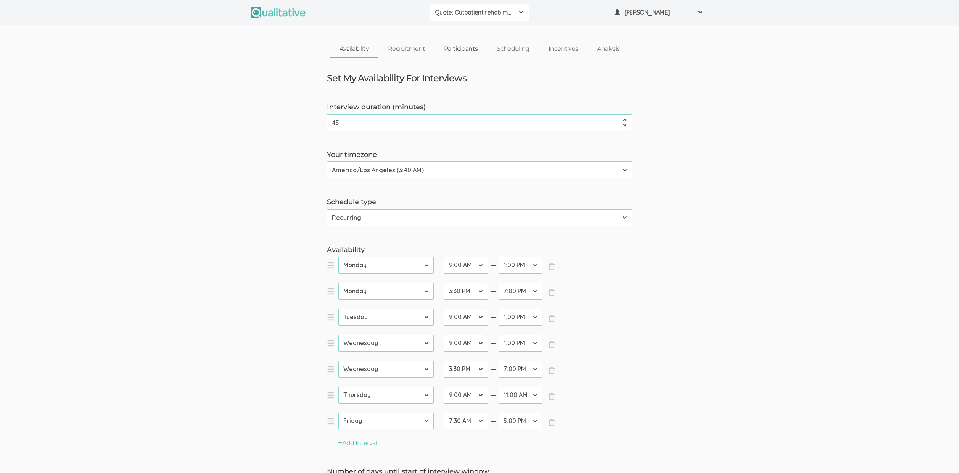
click at [460, 53] on link "Participants" at bounding box center [460, 49] width 53 height 16
